Goal: Transaction & Acquisition: Download file/media

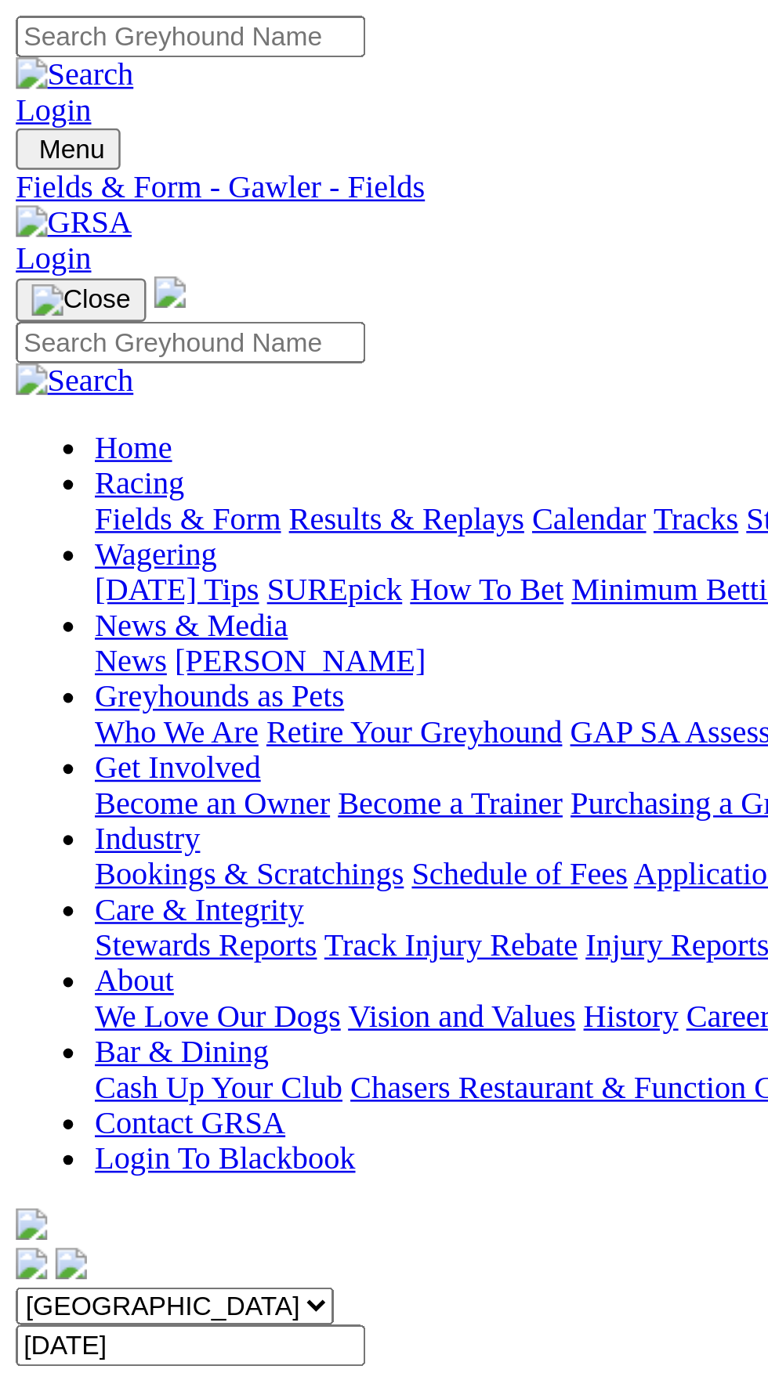
click at [42, 53] on span "Menu" at bounding box center [29, 59] width 26 height 12
click at [111, 212] on link "Fields & Form" at bounding box center [75, 205] width 74 height 13
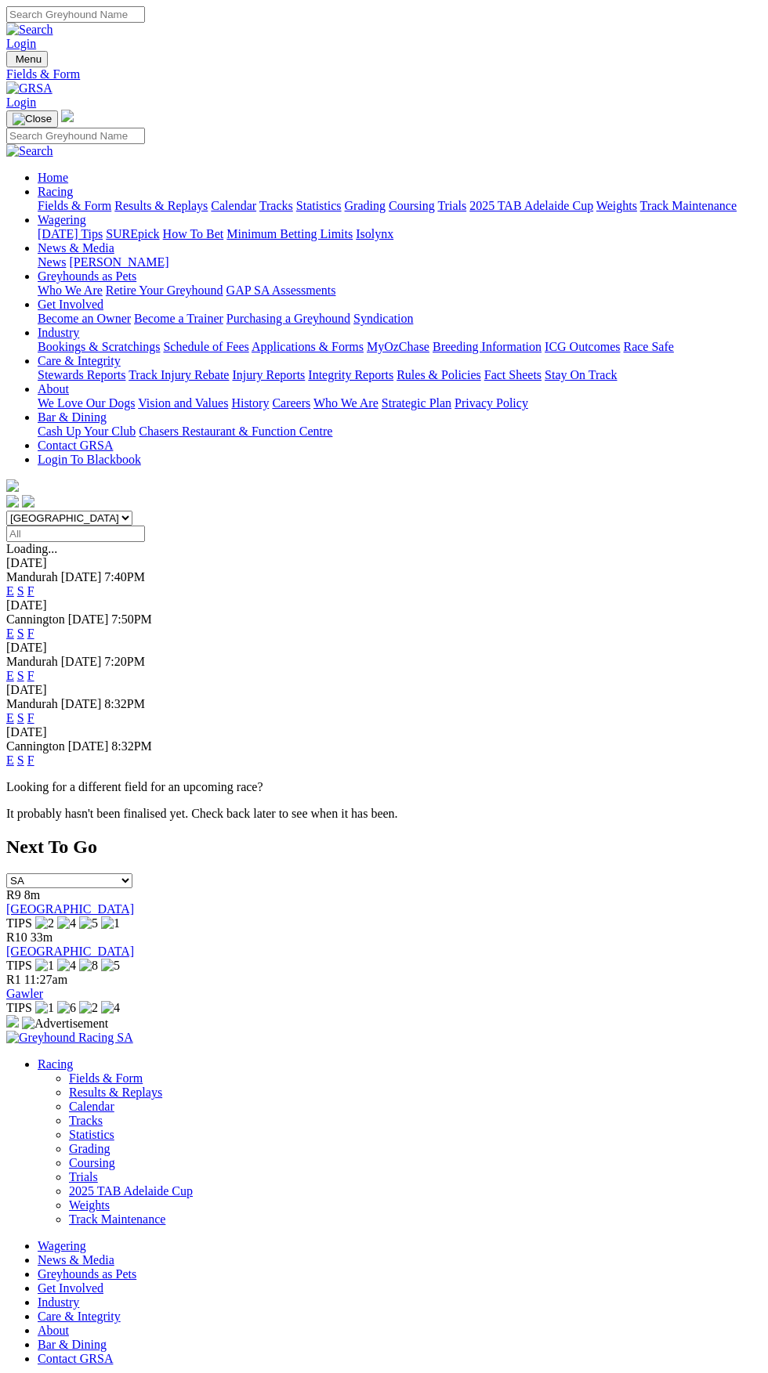
select select "WA"
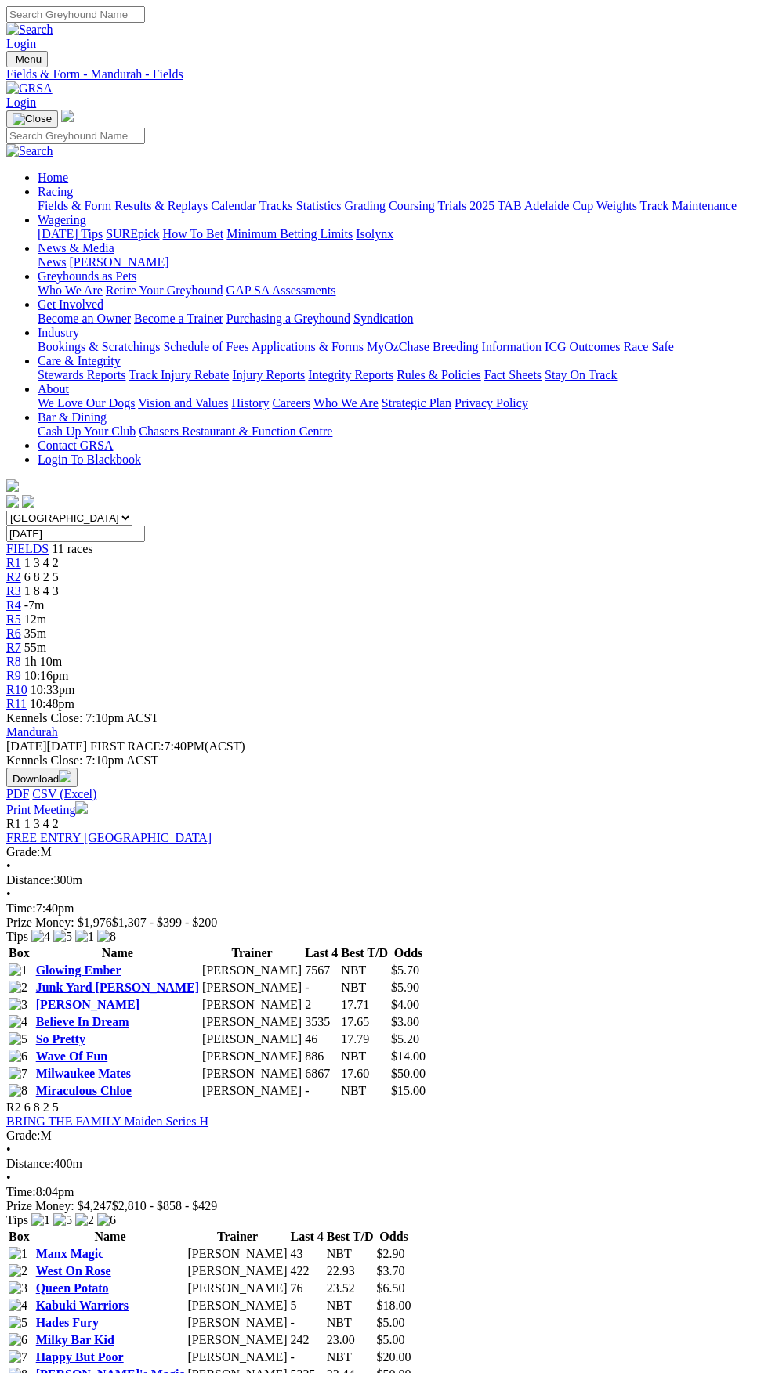
click at [78, 768] on button "Download" at bounding box center [41, 778] width 71 height 20
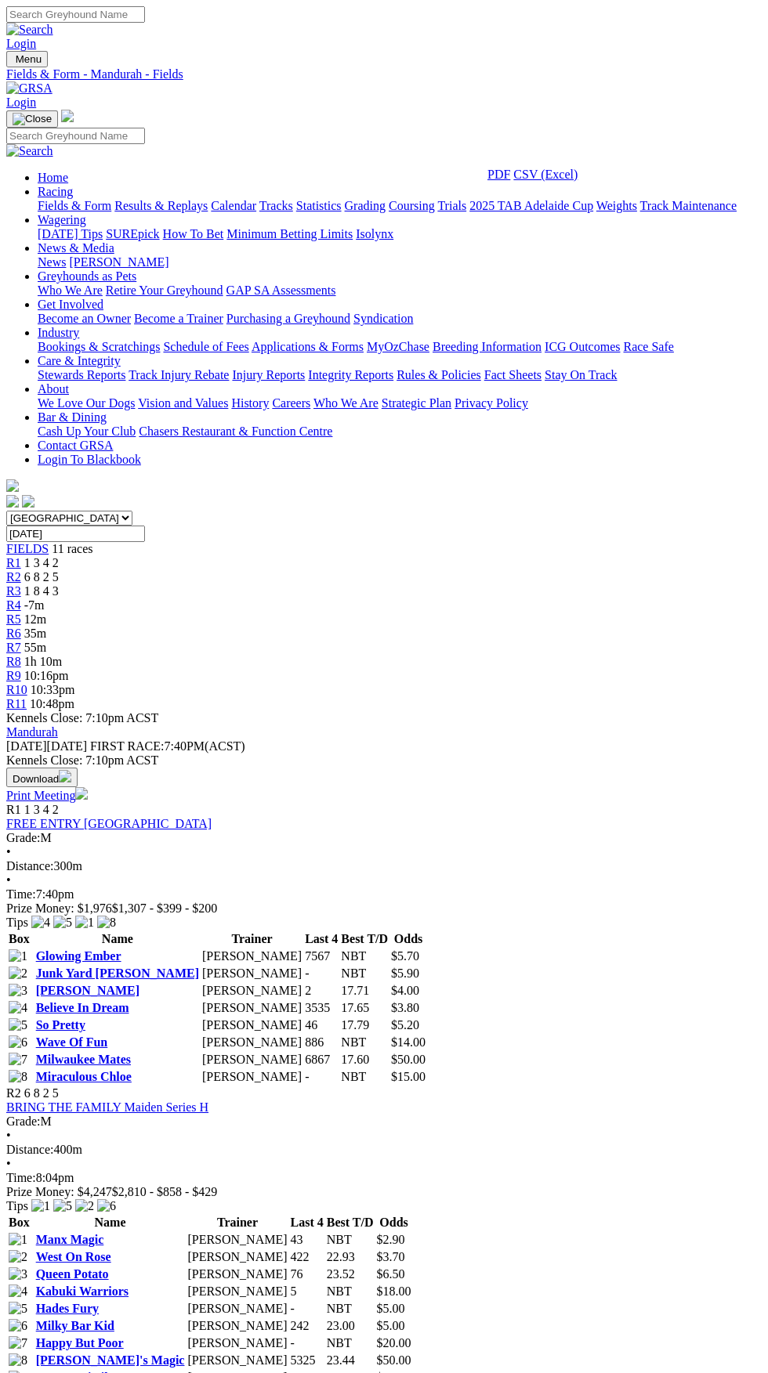
click at [577, 181] on link "CSV (Excel)" at bounding box center [545, 174] width 64 height 13
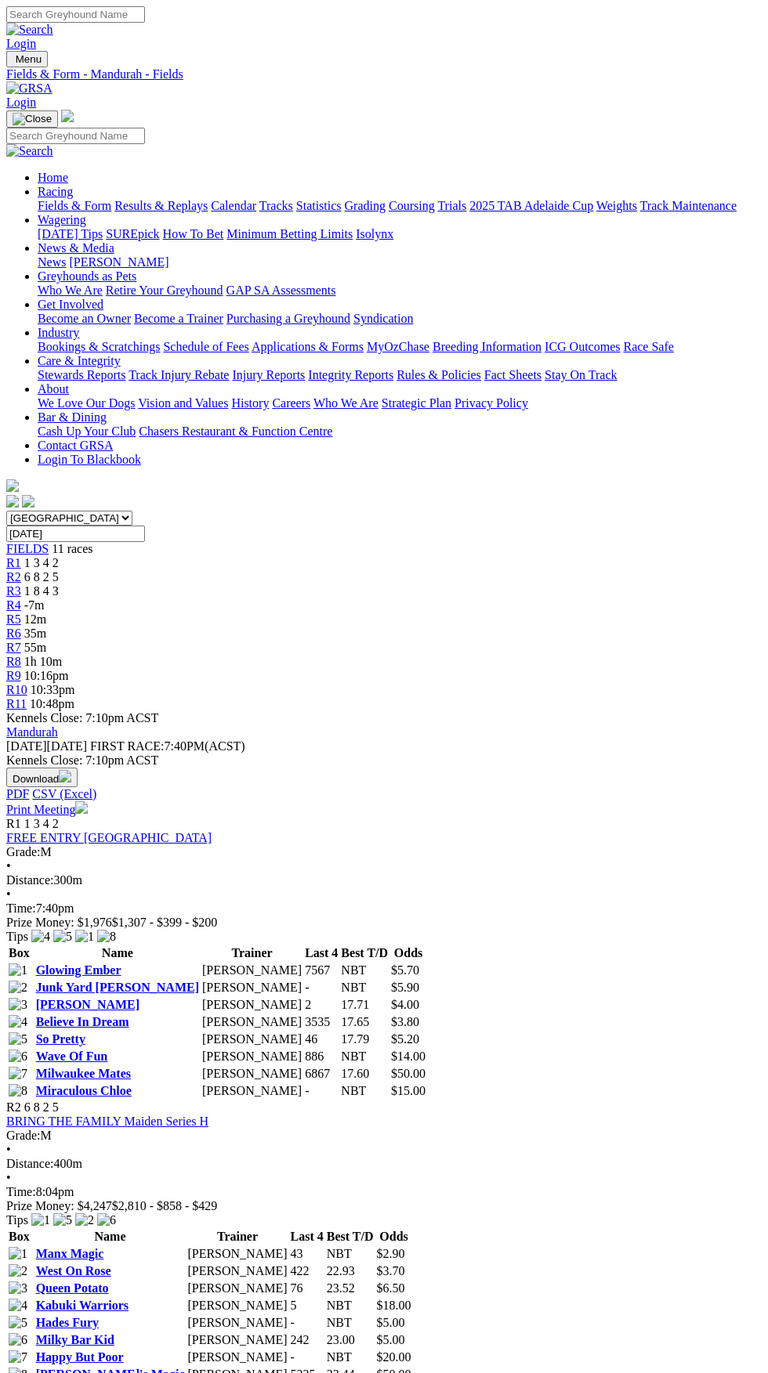
click at [45, 542] on span "FIELDS" at bounding box center [27, 548] width 42 height 13
click at [71, 770] on img "button" at bounding box center [65, 776] width 13 height 13
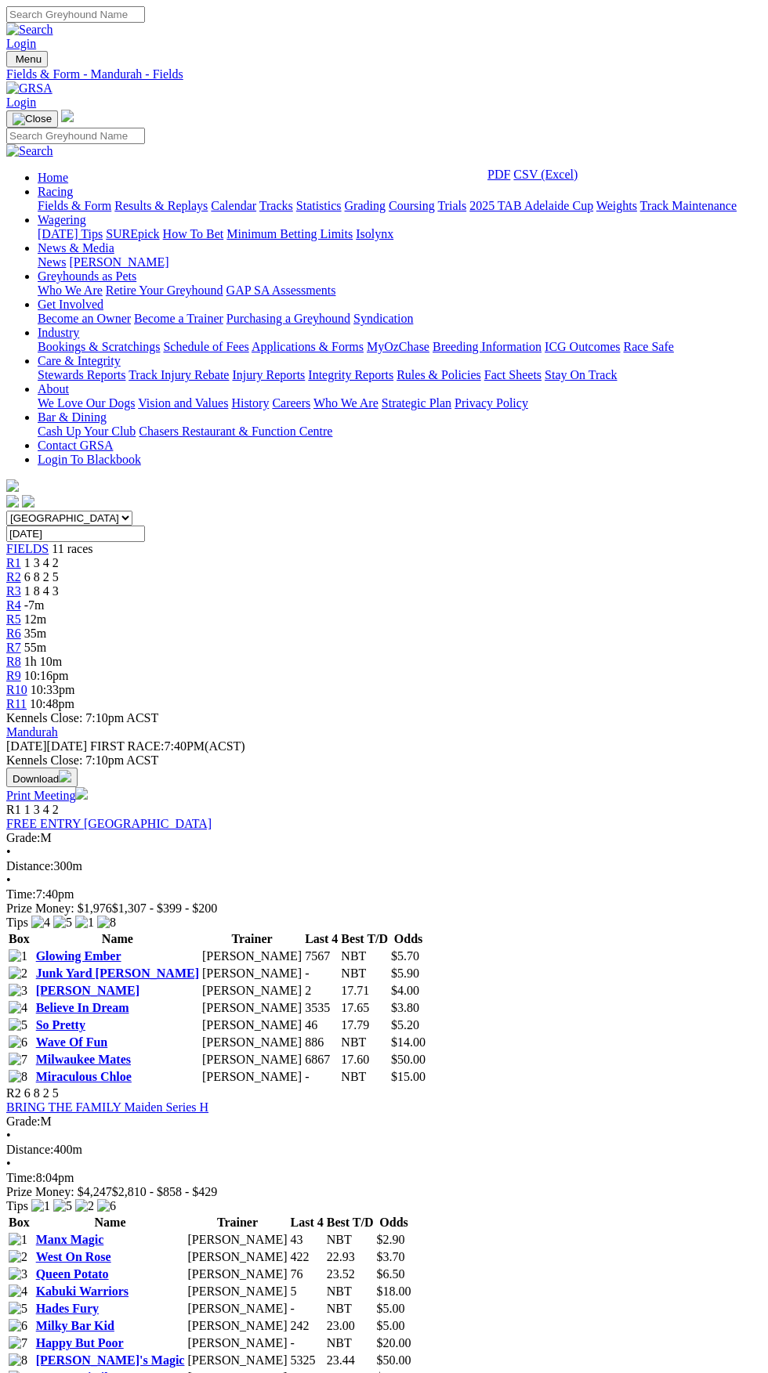
click at [577, 181] on link "CSV (Excel)" at bounding box center [545, 174] width 64 height 13
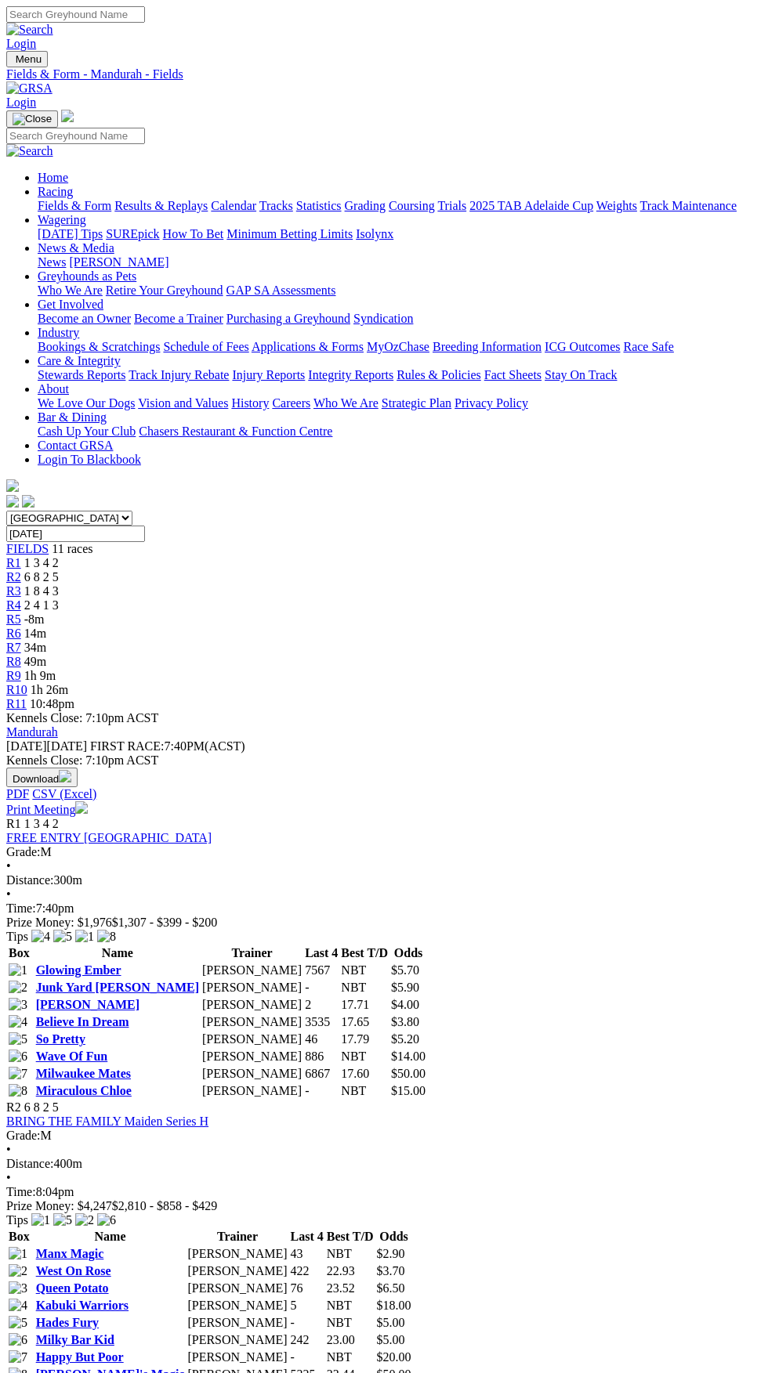
click at [71, 770] on img "button" at bounding box center [65, 776] width 13 height 13
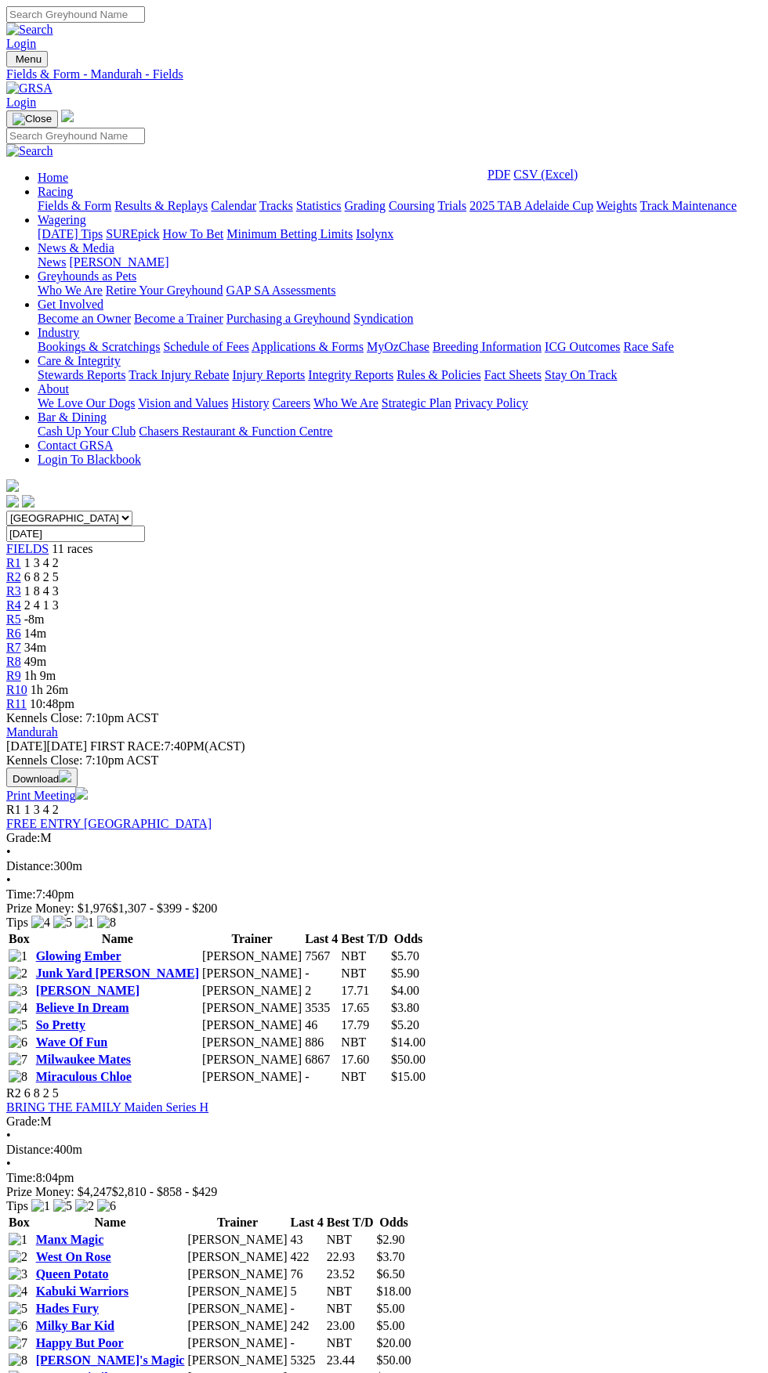
click at [577, 181] on link "CSV (Excel)" at bounding box center [545, 174] width 64 height 13
